Goal: Transaction & Acquisition: Obtain resource

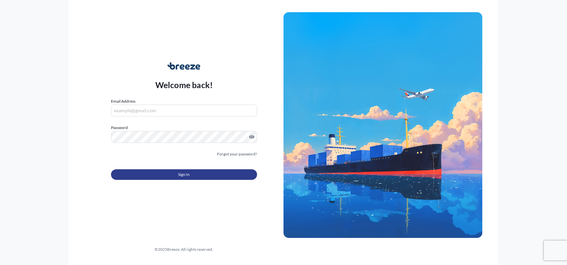
type input "[PERSON_NAME][EMAIL_ADDRESS][PERSON_NAME][DOMAIN_NAME]"
click at [179, 172] on span "Sign In" at bounding box center [184, 175] width 12 height 7
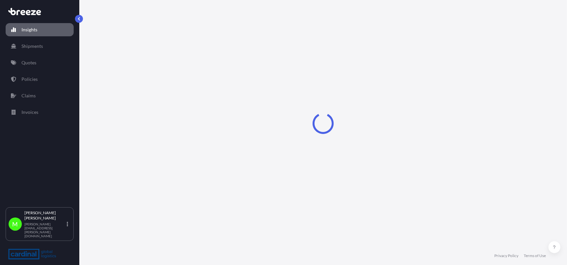
select select "2025"
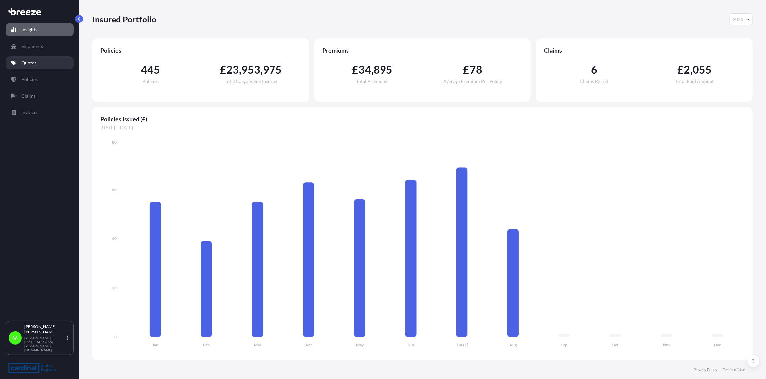
click at [35, 63] on p "Quotes" at bounding box center [28, 62] width 15 height 7
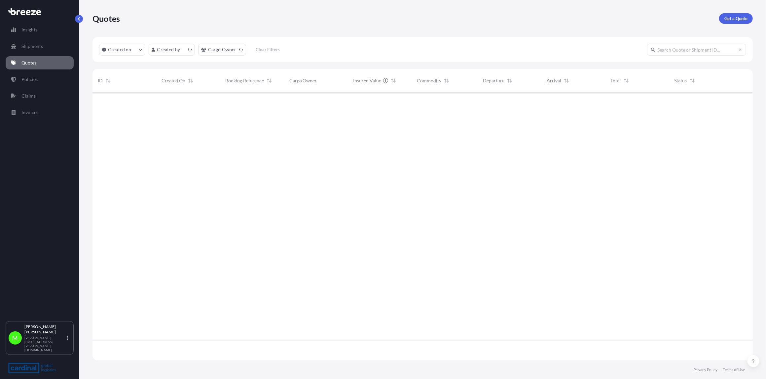
scroll to position [266, 655]
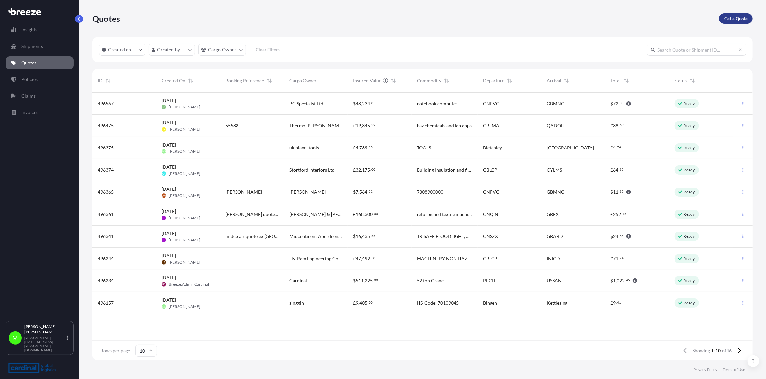
click at [567, 19] on p "Get a Quote" at bounding box center [736, 18] width 23 height 7
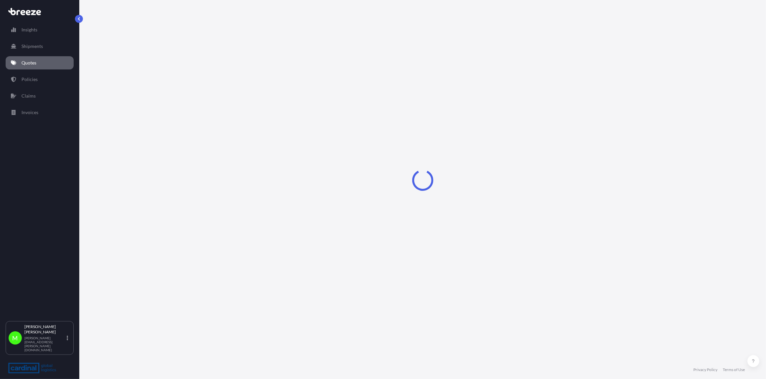
select select "Sea"
select select "1"
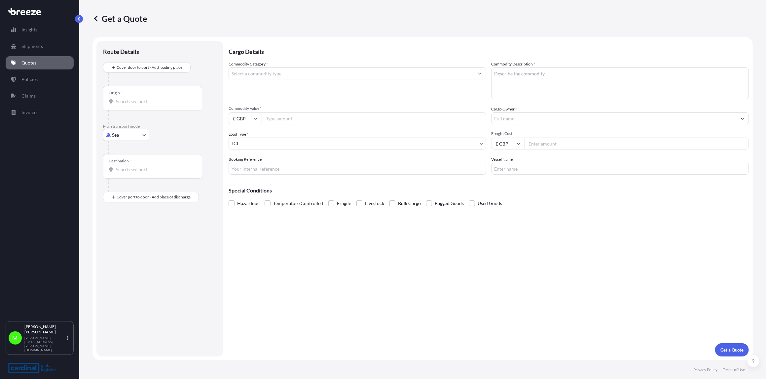
click at [115, 137] on body "Insights Shipments Quotes Policies Claims Invoices M Martin Caldwell [EMAIL_ADD…" at bounding box center [383, 189] width 766 height 379
click at [126, 174] on span "Road" at bounding box center [121, 175] width 11 height 7
select select "Road"
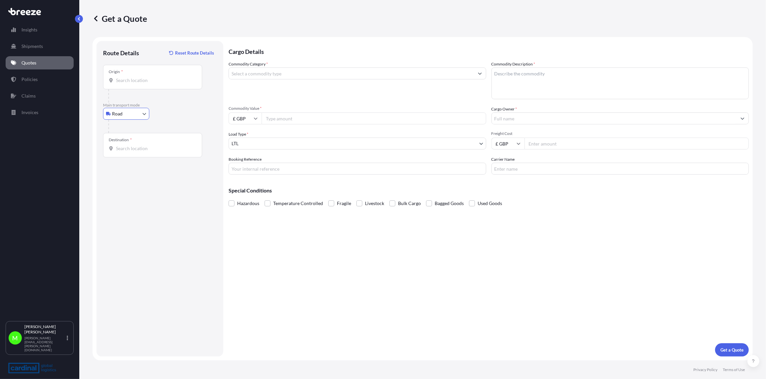
click at [127, 81] on input "Origin *" at bounding box center [155, 80] width 78 height 7
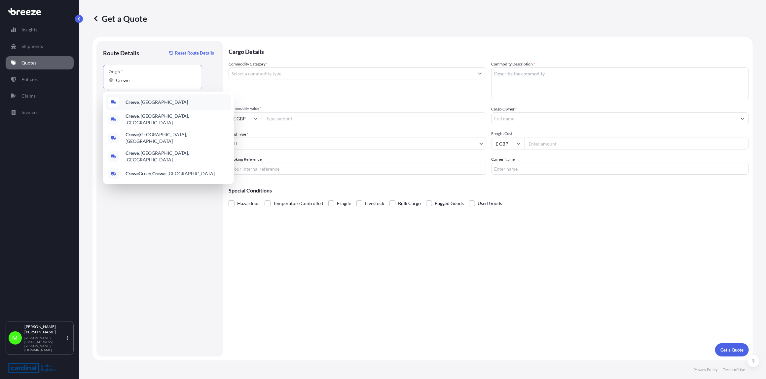
click at [146, 104] on span "Crewe , [GEOGRAPHIC_DATA]" at bounding box center [157, 102] width 62 height 7
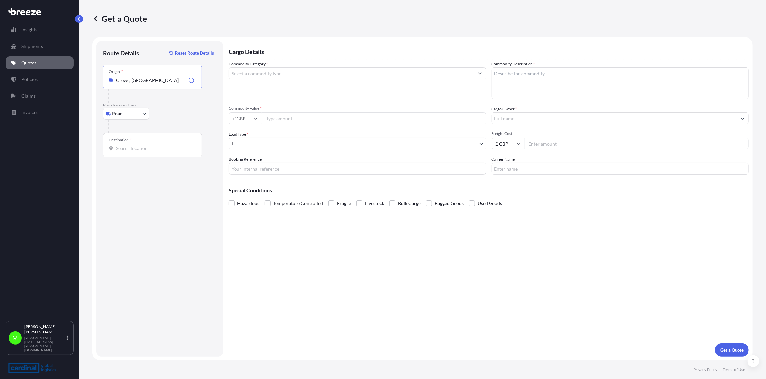
type input "Crewe, [GEOGRAPHIC_DATA]"
drag, startPoint x: 128, startPoint y: 144, endPoint x: 135, endPoint y: 148, distance: 8.0
click at [128, 145] on div "Destination *" at bounding box center [152, 145] width 99 height 24
click at [142, 154] on div "Destination *" at bounding box center [152, 145] width 99 height 24
click at [142, 152] on input "Destination *" at bounding box center [155, 148] width 78 height 7
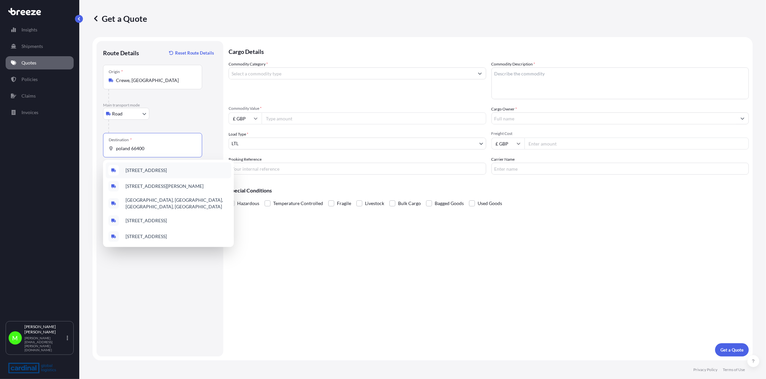
click at [141, 170] on span "[STREET_ADDRESS]" at bounding box center [146, 170] width 41 height 7
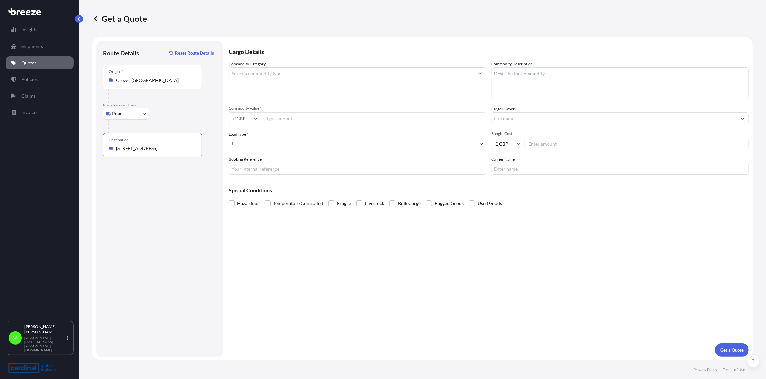
type input "[STREET_ADDRESS]"
click at [264, 74] on input "Commodity Category *" at bounding box center [351, 73] width 245 height 12
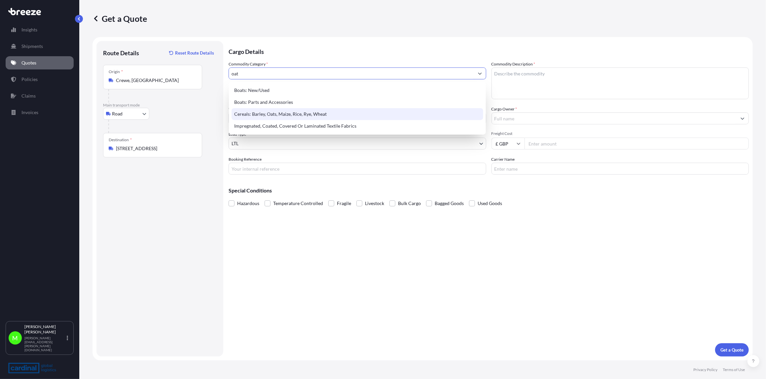
click at [286, 113] on div "Cereals: Barley, Oats, Maize, Rice, Rye, Wheat" at bounding box center [358, 114] width 252 height 12
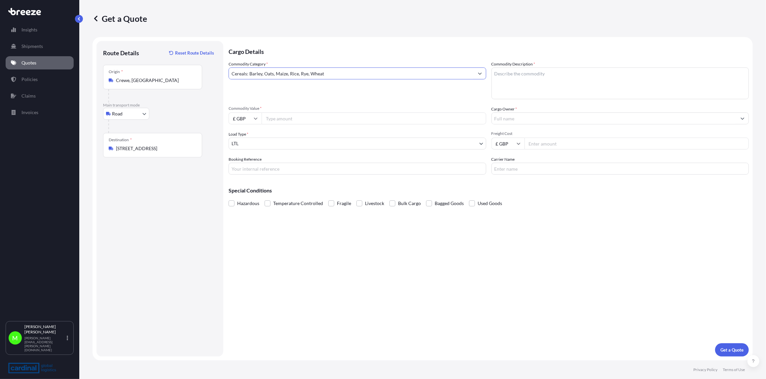
type input "Cereals: Barley, Oats, Maize, Rice, Rye, Wheat"
click at [281, 122] on input "Commodity Value *" at bounding box center [374, 118] width 225 height 12
click at [250, 121] on input "£ GBP" at bounding box center [245, 118] width 33 height 12
click at [245, 137] on div "€ EUR" at bounding box center [245, 136] width 28 height 13
type input "€ EUR"
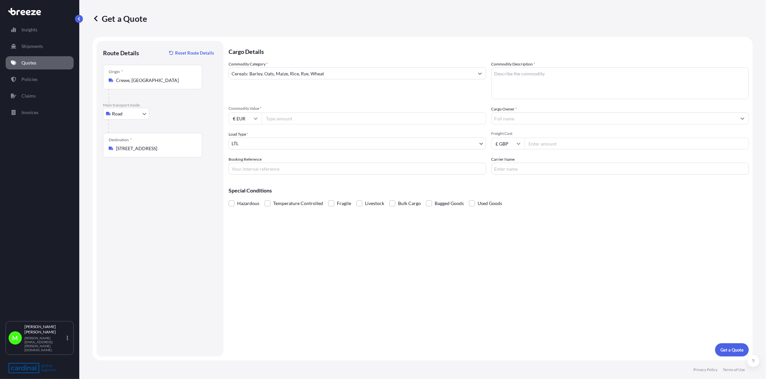
click at [290, 119] on input "Commodity Value *" at bounding box center [374, 118] width 225 height 12
type input "14960"
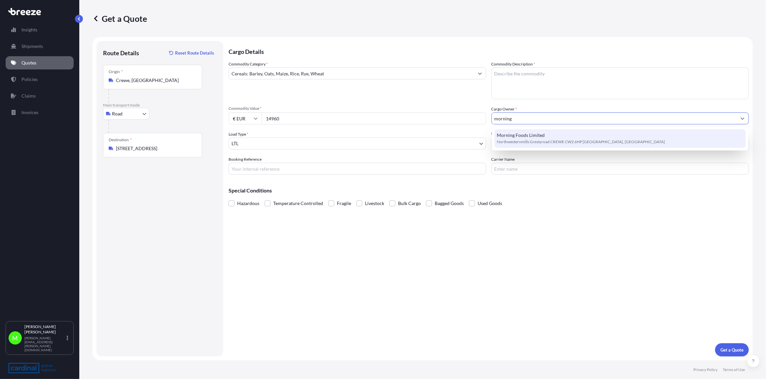
click at [556, 138] on span "Northwesternmills Grestyroad CREWE CW2 6HP [GEOGRAPHIC_DATA], [GEOGRAPHIC_DATA]" at bounding box center [581, 141] width 168 height 7
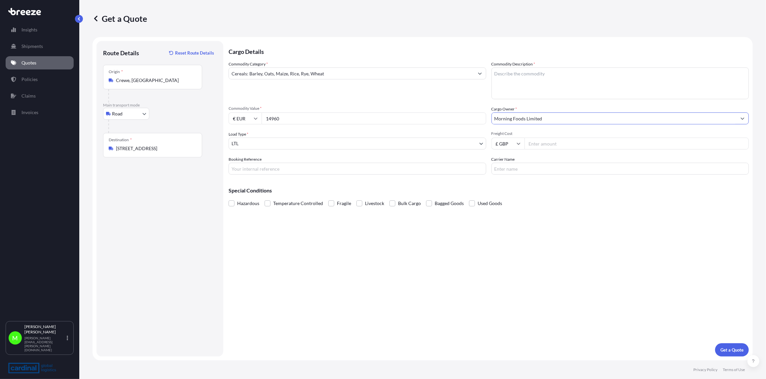
type input "Morning Foods Limited"
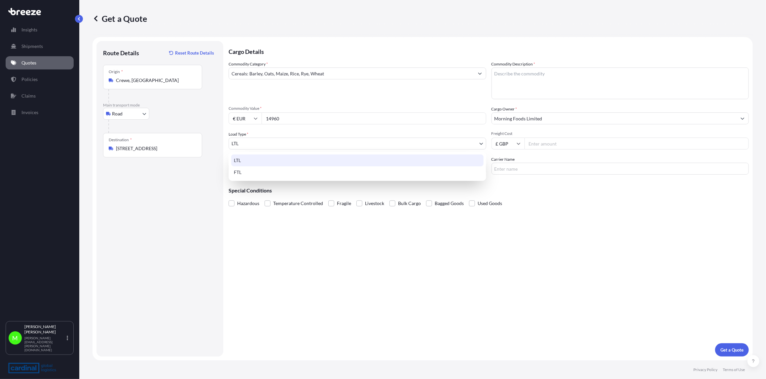
click at [245, 141] on body "2 options available. 0 options available. 1 option available. Insights Shipment…" at bounding box center [383, 189] width 766 height 379
click at [244, 170] on div "FTL" at bounding box center [357, 172] width 252 height 12
select select "2"
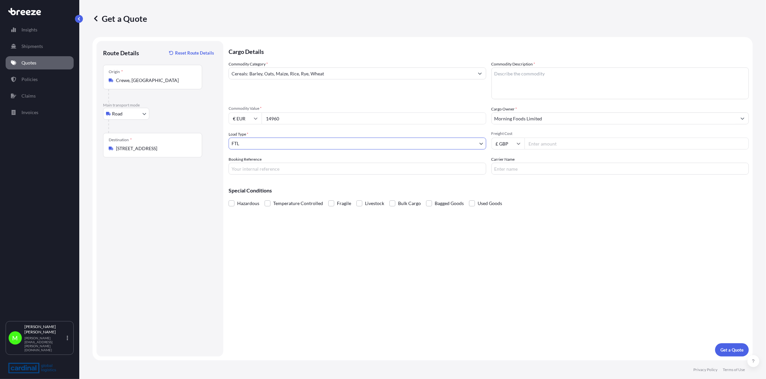
click at [567, 146] on input "Freight Cost" at bounding box center [637, 143] width 225 height 12
type input "1410"
click at [511, 174] on input "Carrier Name" at bounding box center [621, 169] width 258 height 12
type input "Emka"
drag, startPoint x: 252, startPoint y: 167, endPoint x: 255, endPoint y: 168, distance: 4.0
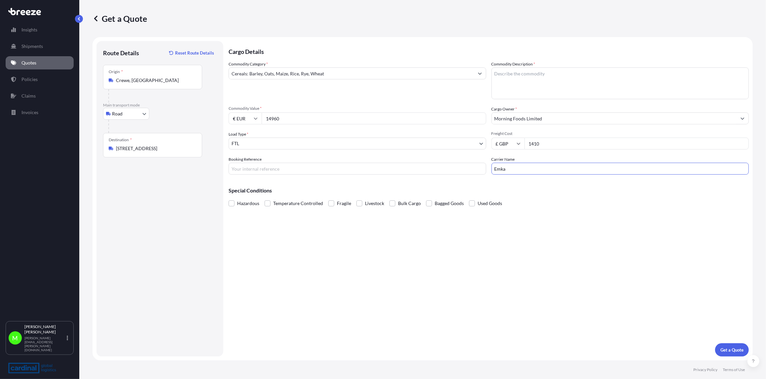
click at [252, 167] on input "Booking Reference" at bounding box center [358, 169] width 258 height 12
click at [567, 265] on p "Get a Quote" at bounding box center [732, 349] width 23 height 7
click at [524, 77] on textarea "Commodity Description *" at bounding box center [621, 83] width 258 height 32
click at [506, 79] on textarea "Commodity Description *" at bounding box center [621, 83] width 258 height 32
type textarea "Rolled Jumbo Oats"
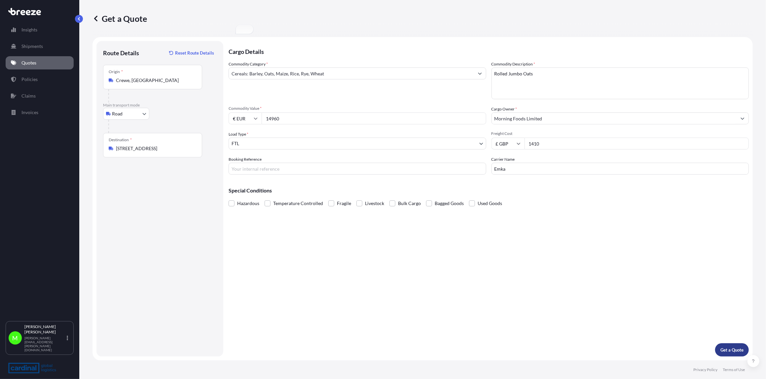
click at [567, 265] on p "Get a Quote" at bounding box center [732, 349] width 23 height 7
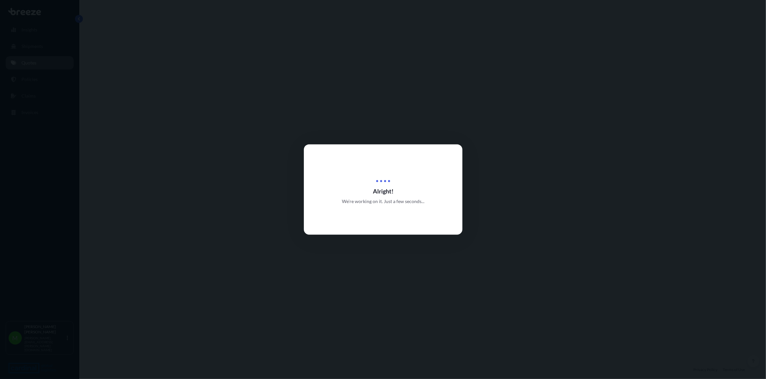
select select "Road"
select select "2"
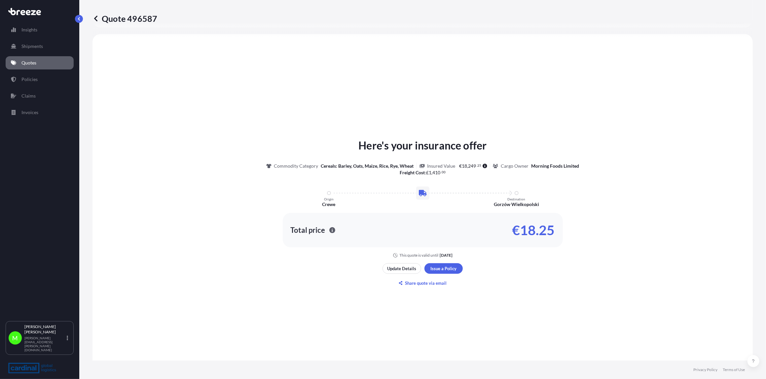
scroll to position [199, 0]
click at [409, 265] on p "Update Details" at bounding box center [402, 267] width 29 height 7
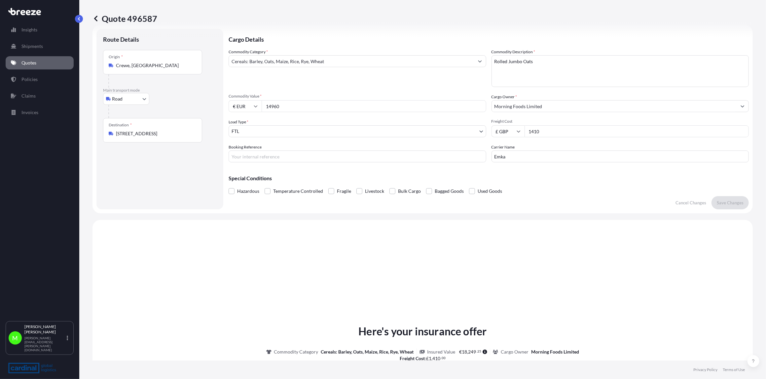
scroll to position [10, 0]
drag, startPoint x: 259, startPoint y: 160, endPoint x: 263, endPoint y: 161, distance: 4.0
click at [259, 160] on input "Booking Reference" at bounding box center [358, 158] width 258 height 12
paste input "SO102786"
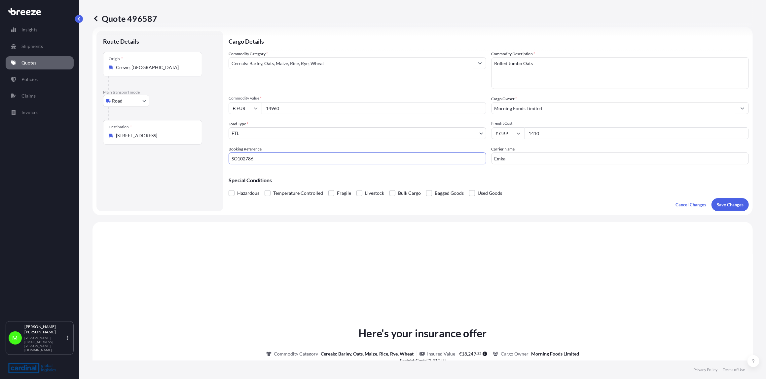
click at [287, 163] on input "SO102786" at bounding box center [358, 158] width 258 height 12
paste input "2GER5080017"
type input "SO102786 / 2GER5080017"
click at [439, 194] on span "Bagged Goods" at bounding box center [449, 193] width 29 height 10
click at [426, 188] on input "Bagged Goods" at bounding box center [426, 188] width 0 height 0
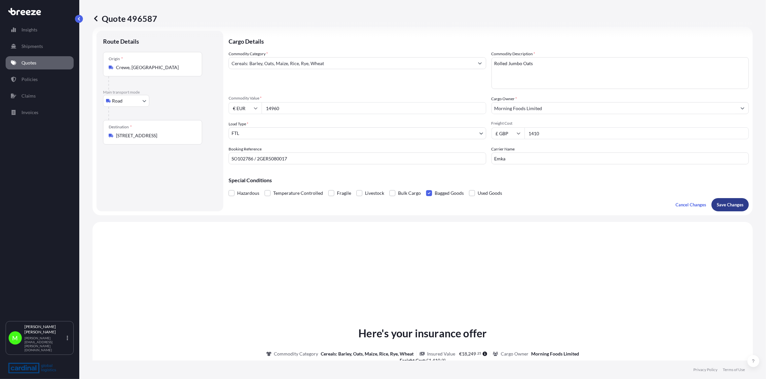
click at [567, 206] on p "Save Changes" at bounding box center [730, 204] width 27 height 7
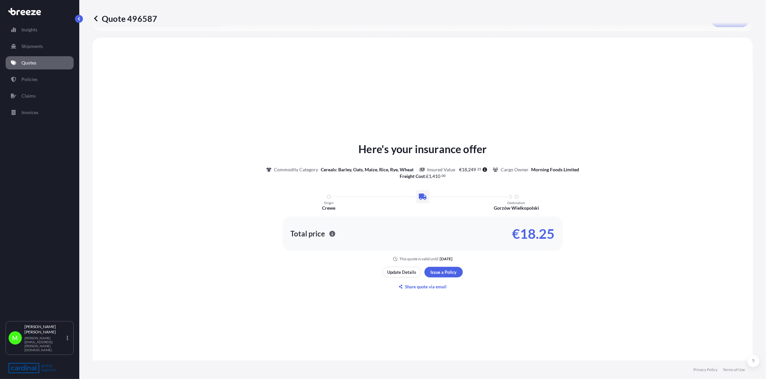
scroll to position [199, 0]
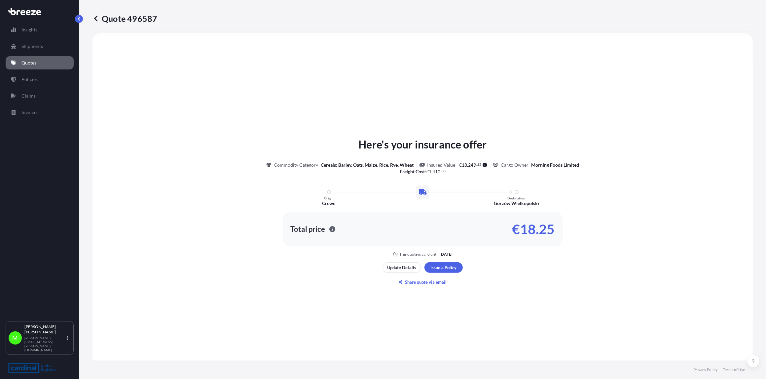
select select "Road"
select select "2"
